Goal: Communication & Community: Answer question/provide support

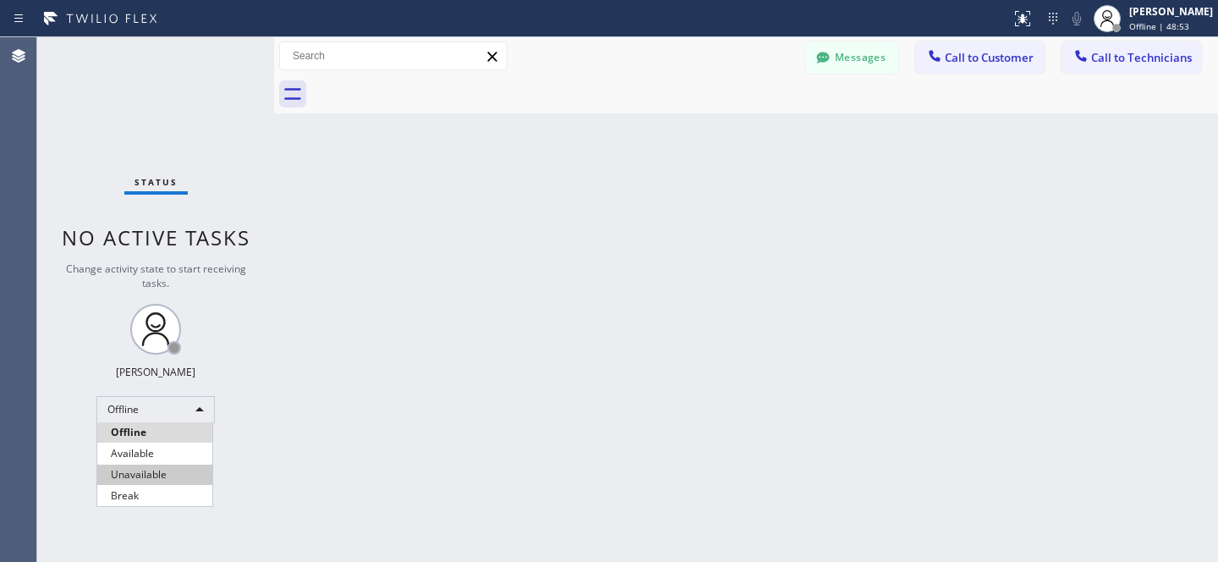
click at [161, 459] on li "Available" at bounding box center [154, 453] width 115 height 20
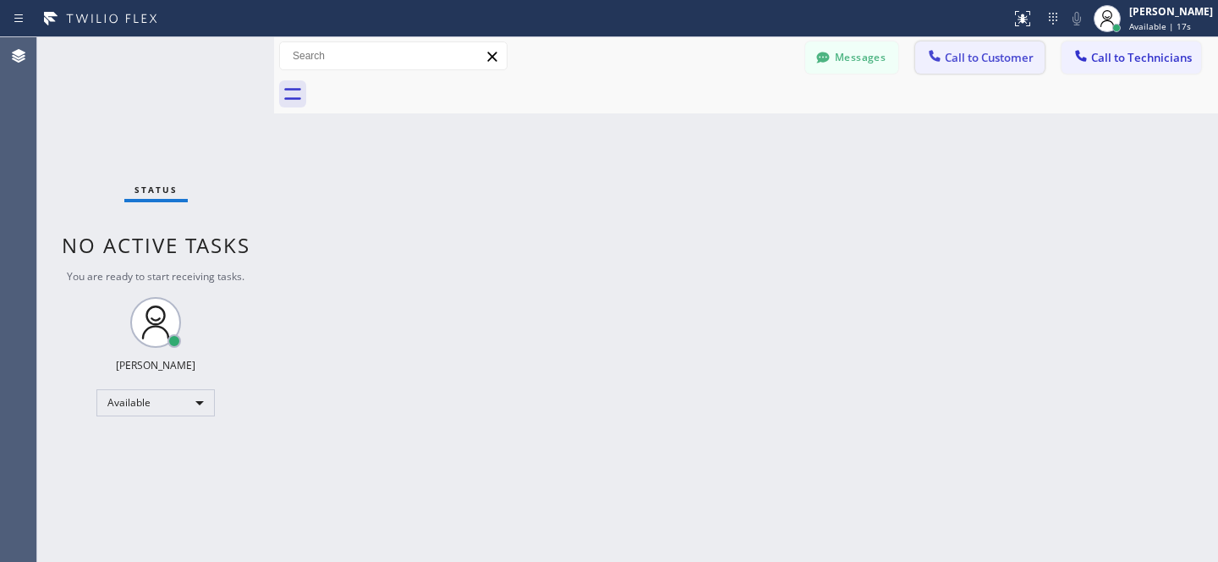
click at [970, 59] on span "Call to Customer" at bounding box center [989, 57] width 89 height 15
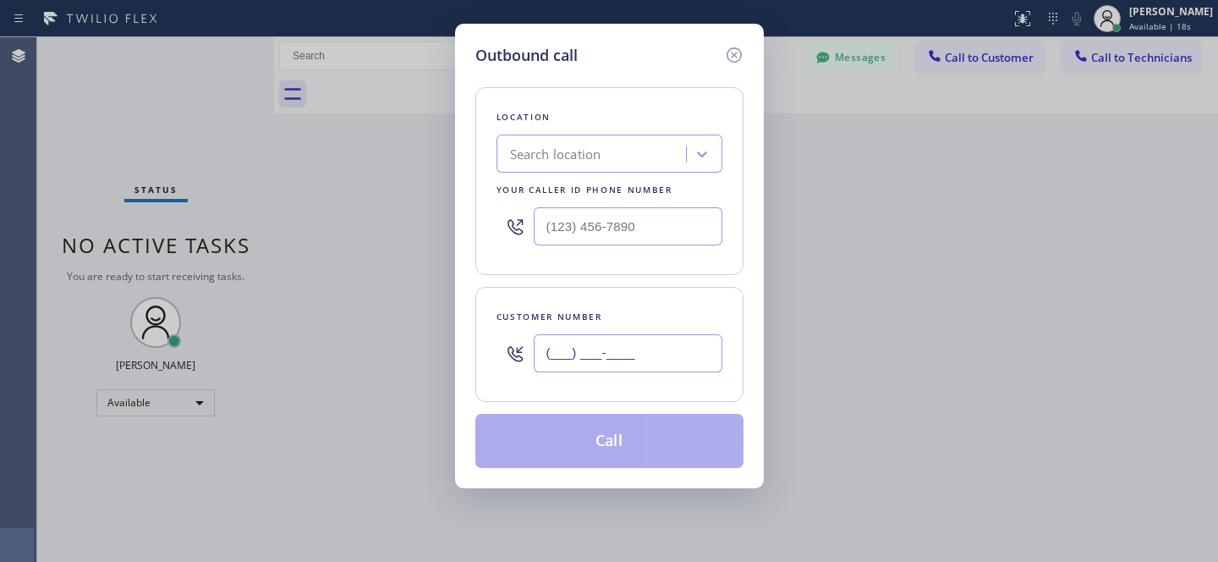
click at [684, 350] on input "(___) ___-____" at bounding box center [628, 353] width 189 height 38
paste input "253) 269-8224"
type input "[PHONE_NUMBER]"
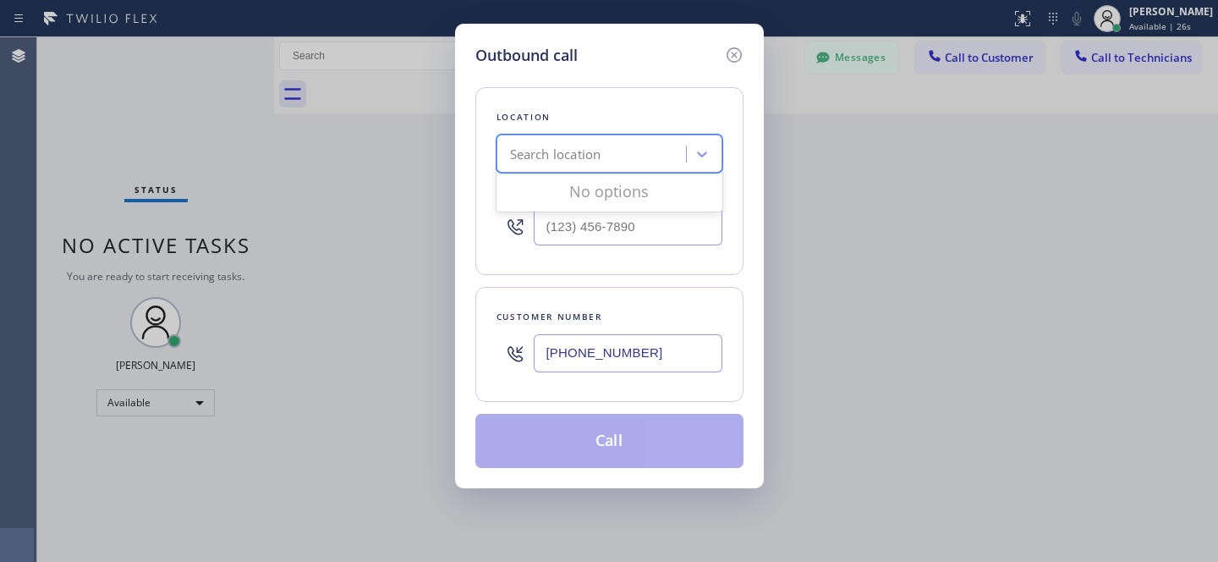
click at [587, 162] on div "Search location" at bounding box center [555, 154] width 91 height 19
paste input "Kent Repair Services"
type input "Kent Repair Services"
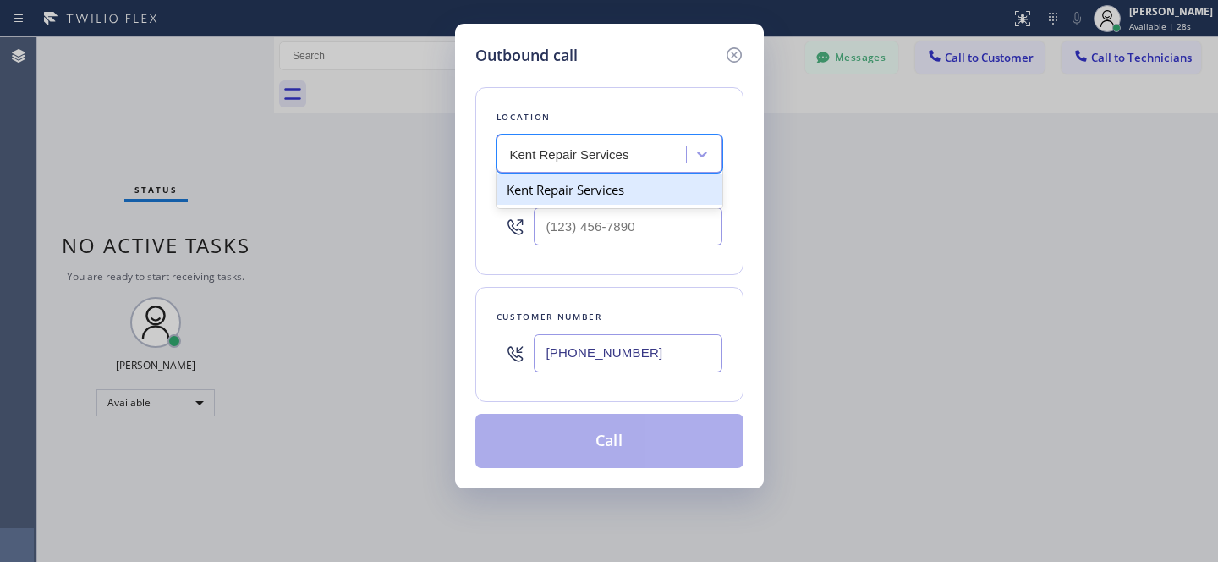
click at [593, 184] on div "Kent Repair Services" at bounding box center [610, 189] width 226 height 30
type input "[PHONE_NUMBER]"
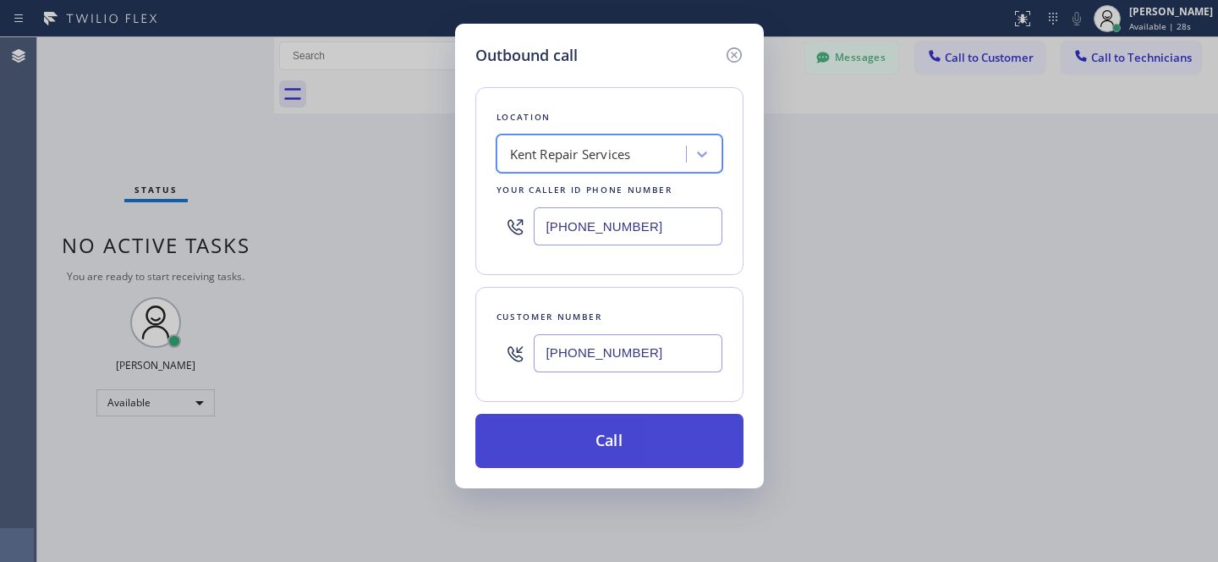
click at [650, 444] on button "Call" at bounding box center [609, 441] width 268 height 54
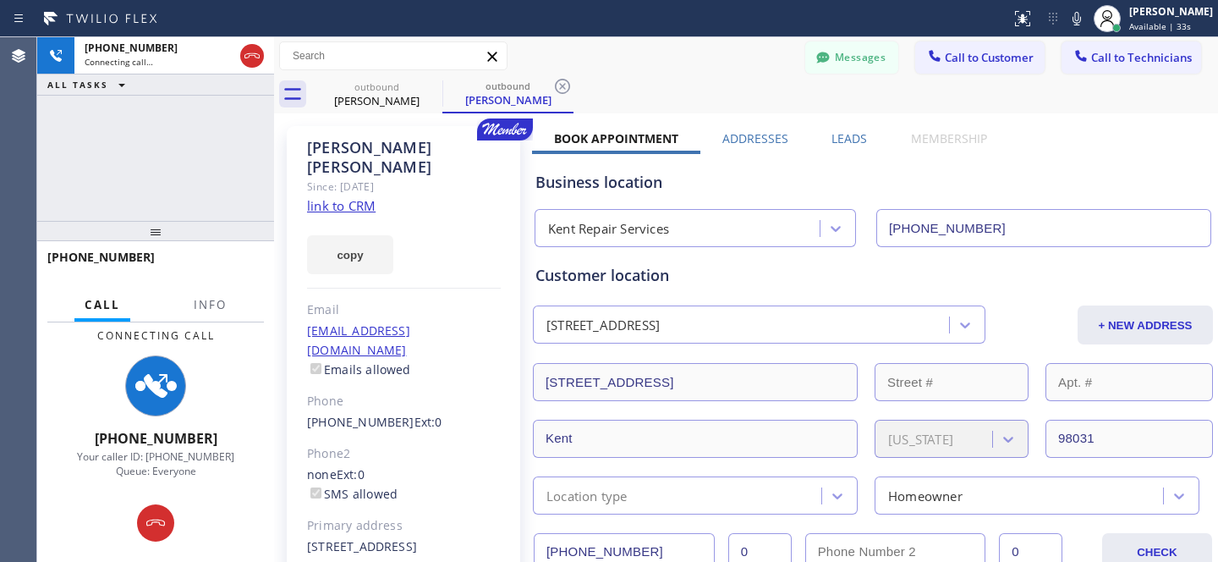
type input "[PHONE_NUMBER]"
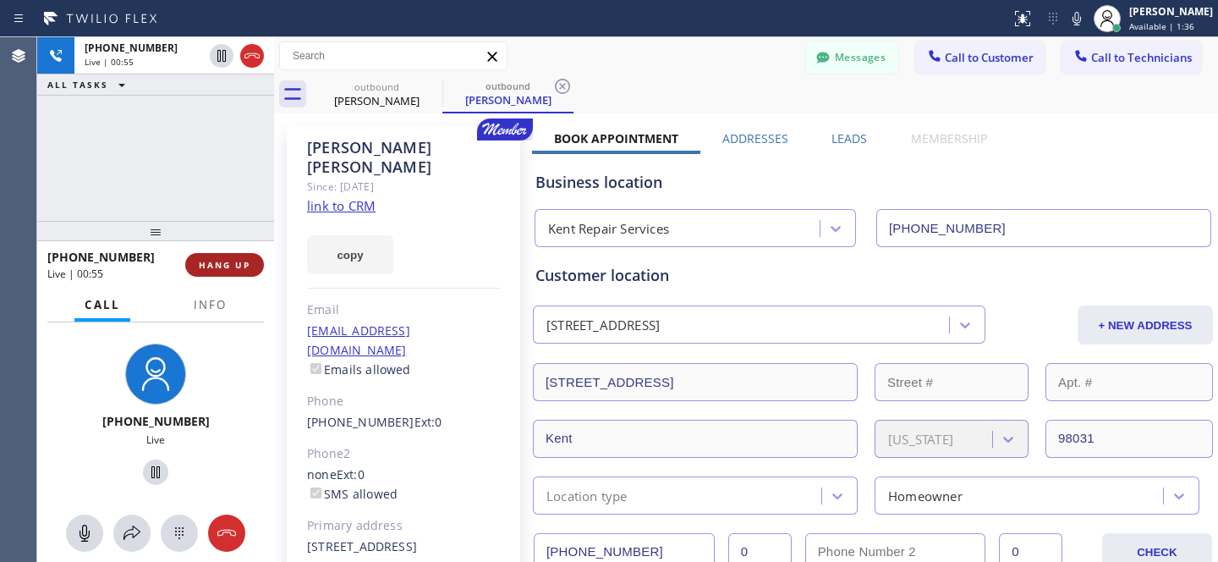
click at [233, 262] on span "HANG UP" at bounding box center [225, 265] width 52 height 12
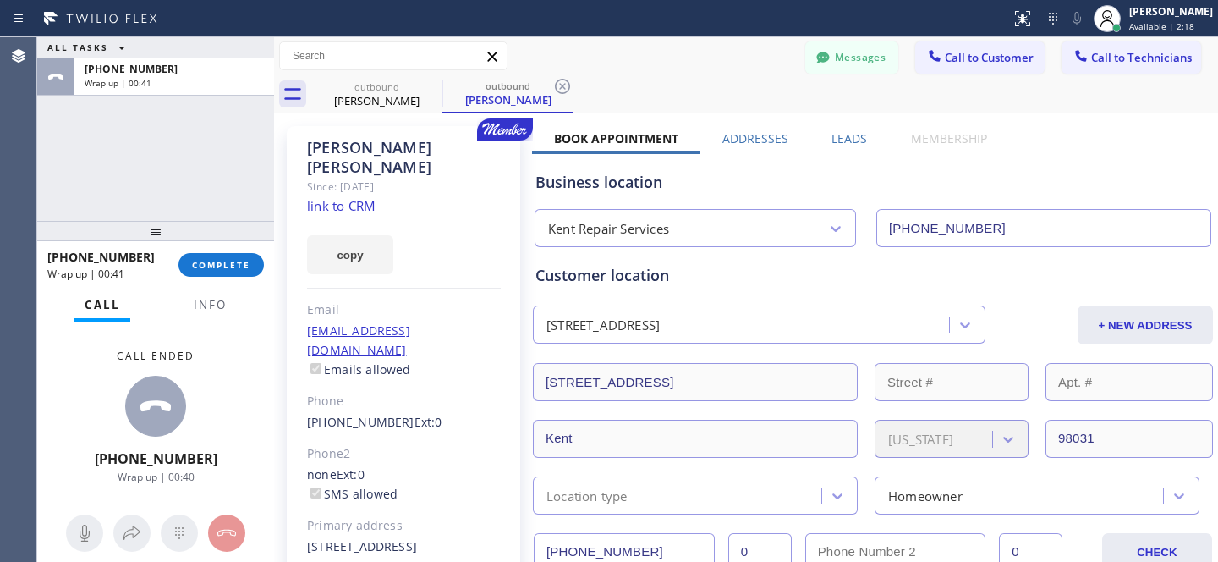
drag, startPoint x: 564, startPoint y: 79, endPoint x: 425, endPoint y: 113, distance: 143.6
click at [564, 79] on icon at bounding box center [562, 86] width 15 height 15
click at [434, 85] on icon at bounding box center [431, 86] width 20 height 20
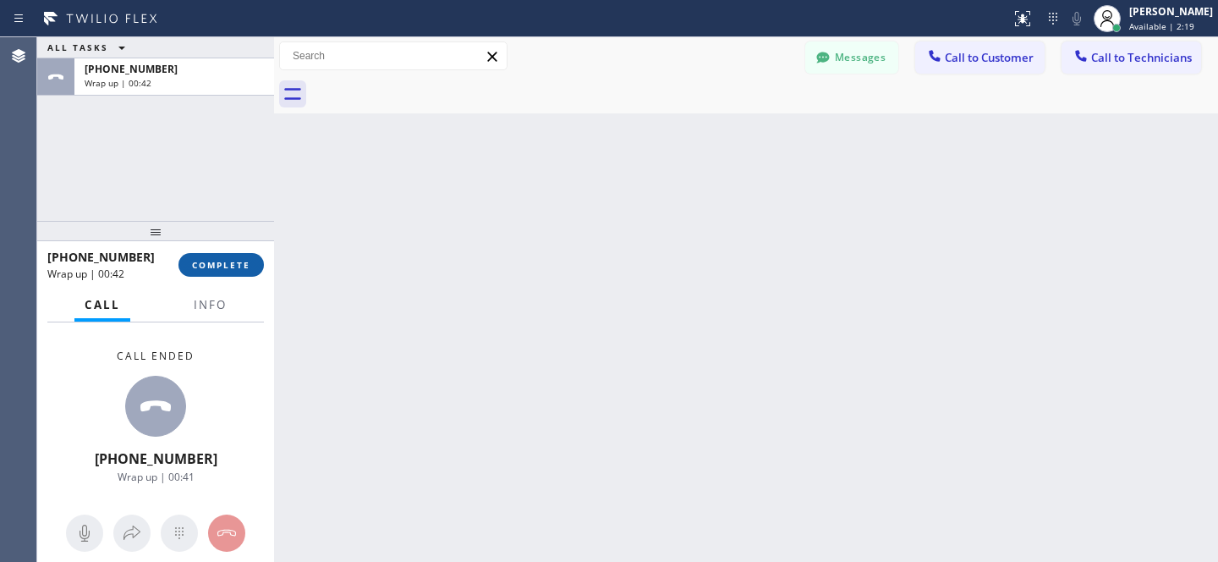
click at [244, 262] on span "COMPLETE" at bounding box center [221, 265] width 58 height 12
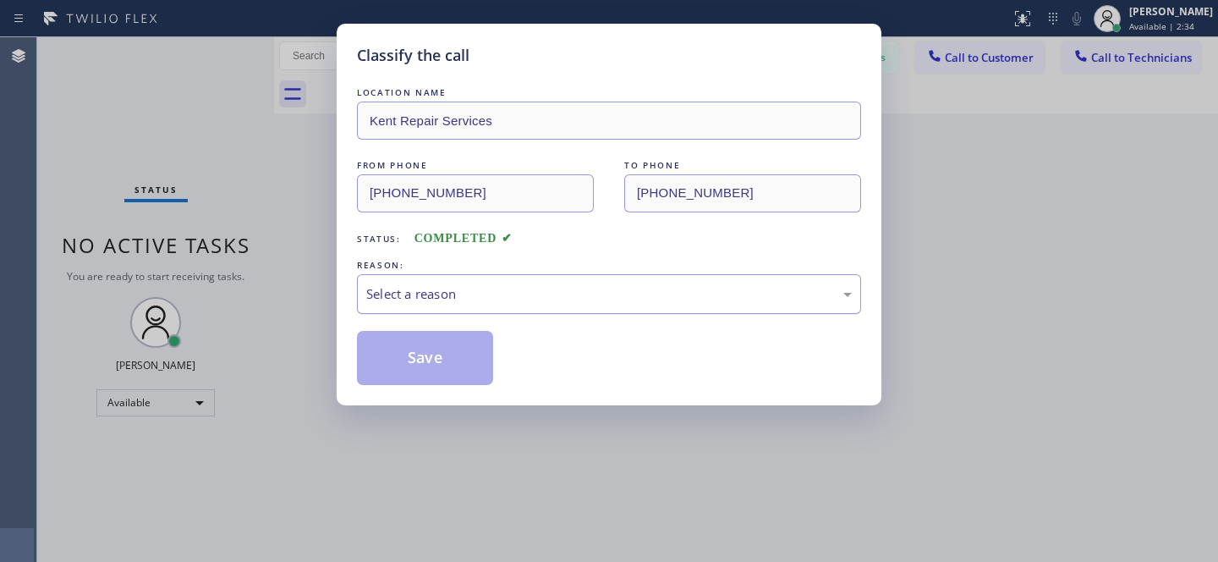
drag, startPoint x: 507, startPoint y: 294, endPoint x: 503, endPoint y: 311, distance: 16.4
click at [507, 295] on div "Select a reason" at bounding box center [609, 293] width 486 height 19
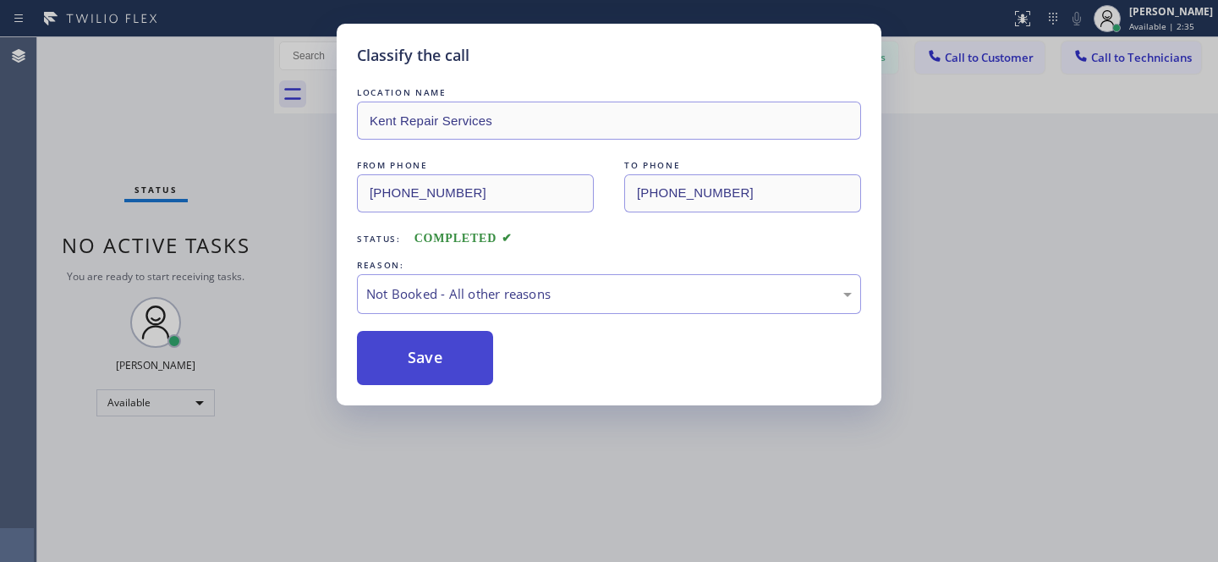
click at [441, 348] on button "Save" at bounding box center [425, 358] width 136 height 54
click at [151, 401] on div "Classify the call LOCATION NAME Kent Repair Services FROM PHONE [PHONE_NUMBER] …" at bounding box center [609, 281] width 1218 height 562
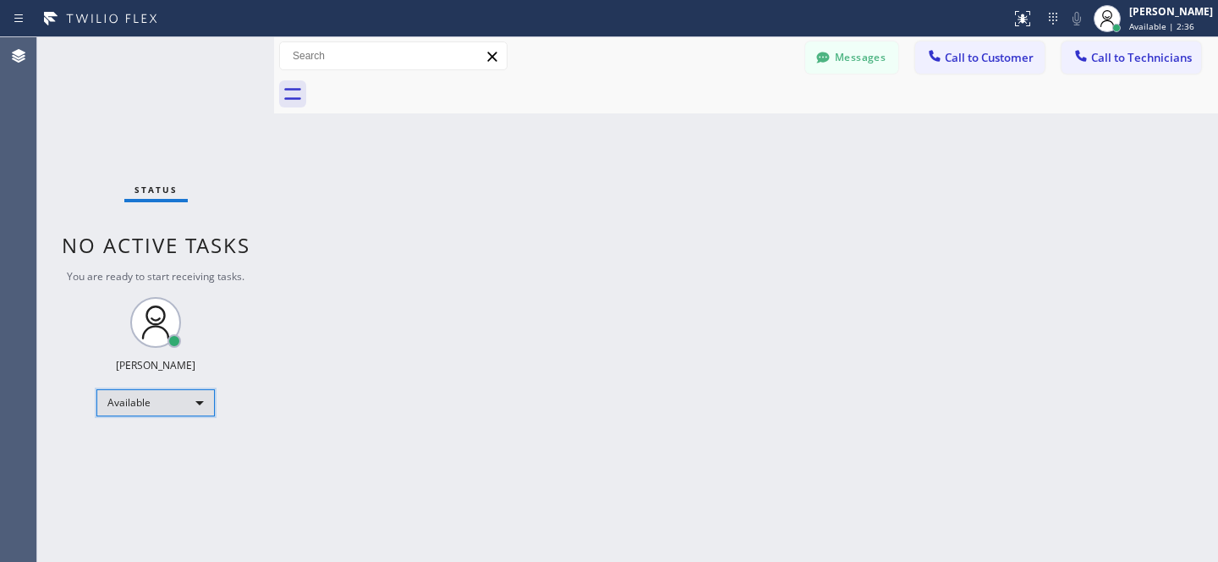
click at [137, 402] on div "Available" at bounding box center [155, 402] width 118 height 27
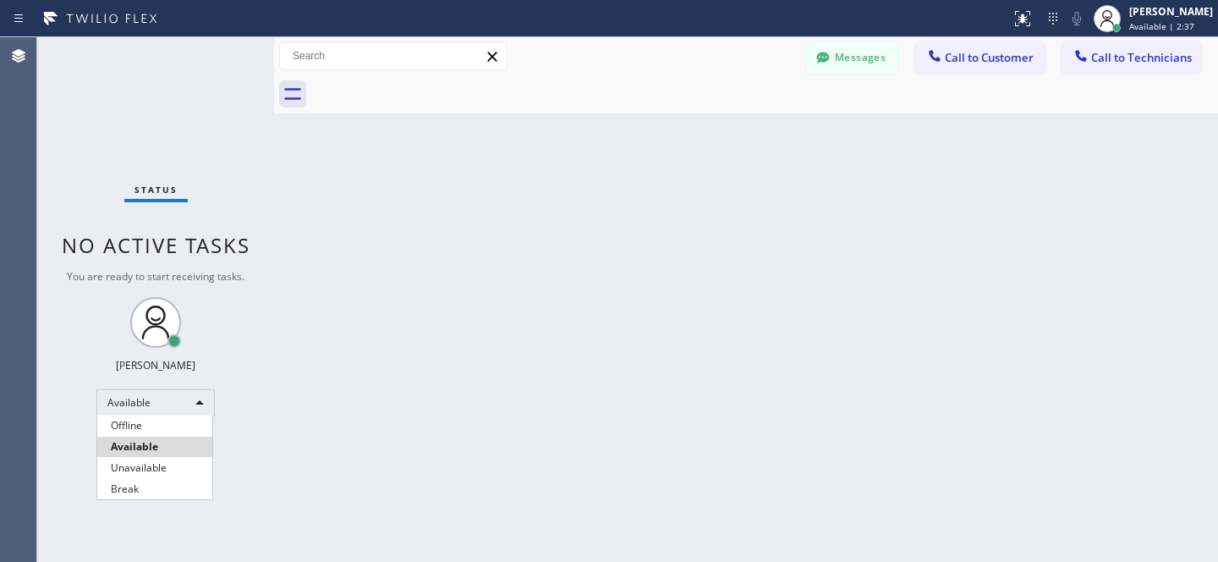
drag, startPoint x: 135, startPoint y: 420, endPoint x: 150, endPoint y: 413, distance: 16.7
click at [135, 420] on li "Offline" at bounding box center [154, 425] width 115 height 20
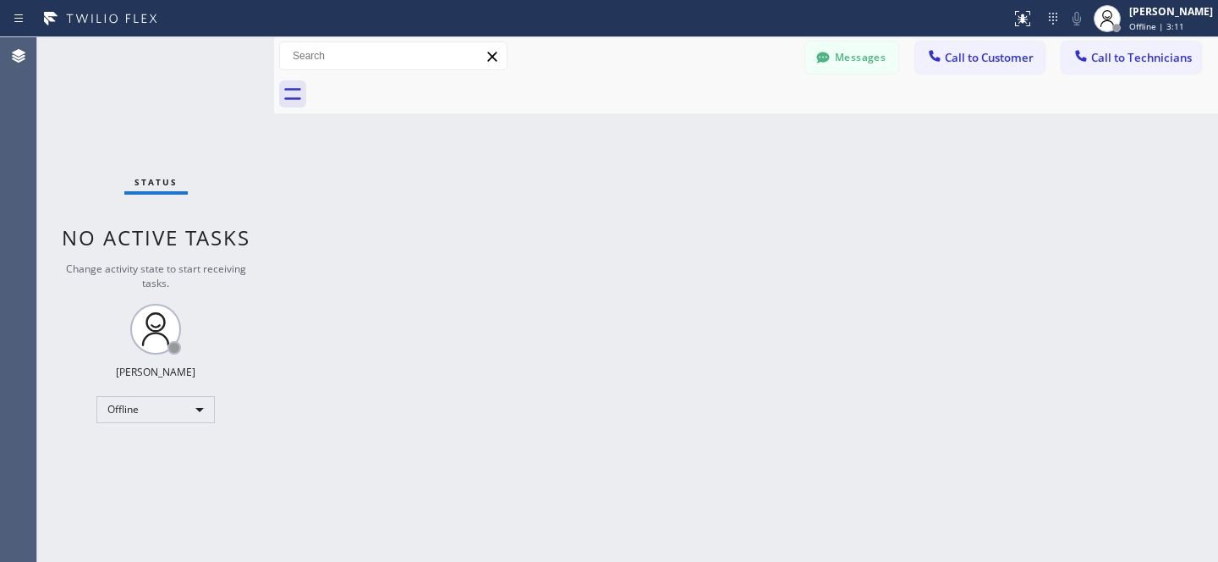
drag, startPoint x: 836, startPoint y: 64, endPoint x: 370, endPoint y: 201, distance: 485.9
click at [838, 64] on button "Messages" at bounding box center [851, 57] width 93 height 32
click at [370, 201] on input "text" at bounding box center [428, 212] width 203 height 34
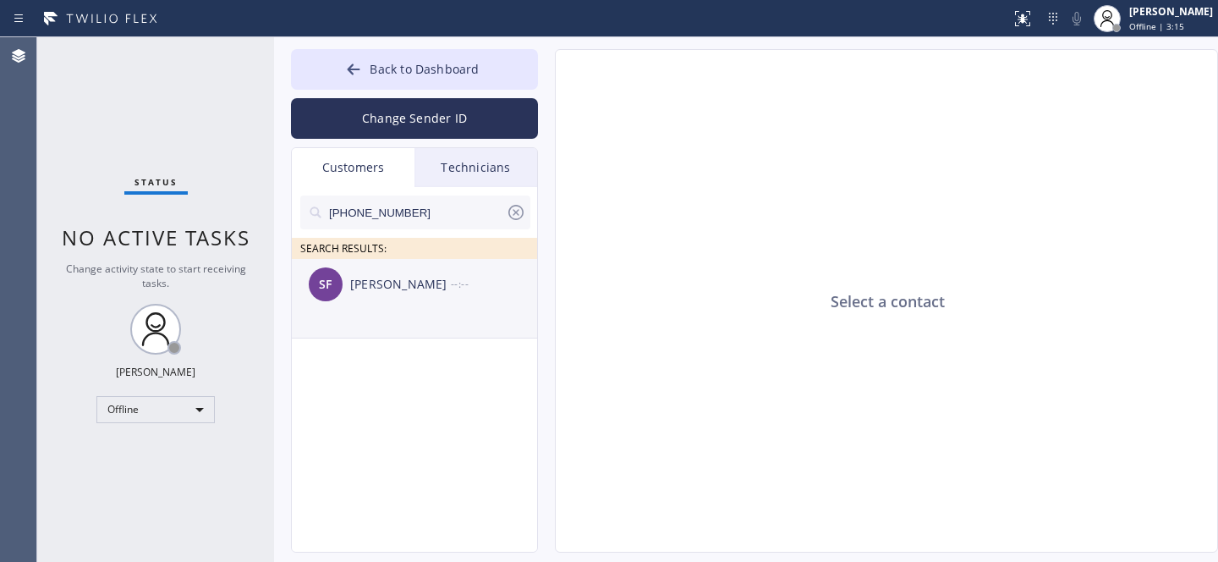
click at [374, 298] on div "SF [PERSON_NAME] --:--" at bounding box center [415, 284] width 247 height 51
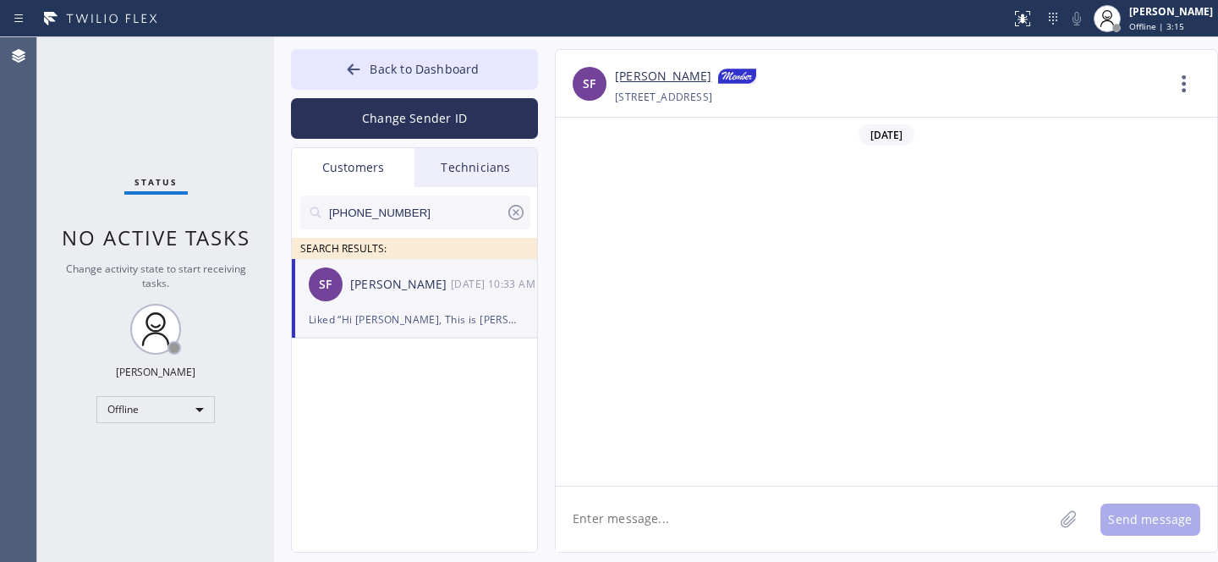
scroll to position [3212, 0]
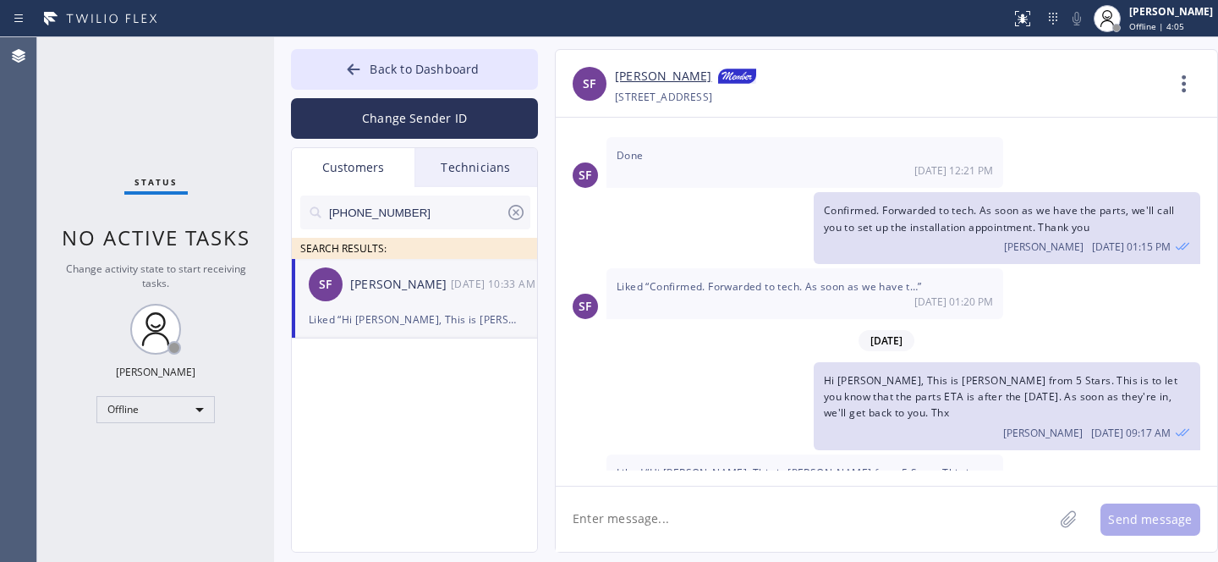
click at [515, 209] on icon at bounding box center [516, 212] width 20 height 20
click at [392, 76] on span "Back to Dashboard" at bounding box center [424, 69] width 109 height 16
